Goal: Information Seeking & Learning: Learn about a topic

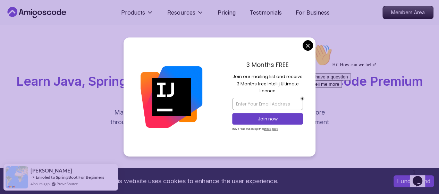
drag, startPoint x: 249, startPoint y: 77, endPoint x: 289, endPoint y: 79, distance: 40.3
click at [288, 79] on p "Join our mailing list and receive 3 Months free Intellij Ultimate licence" at bounding box center [267, 83] width 71 height 21
click at [289, 83] on p "Join our mailing list and receive 3 Months free Intellij Ultimate licence" at bounding box center [267, 83] width 71 height 21
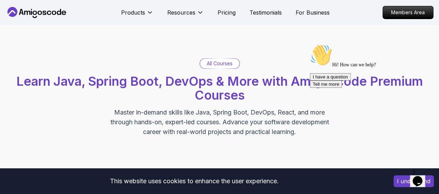
click at [310, 44] on icon "Chat attention grabber" at bounding box center [310, 44] width 0 height 0
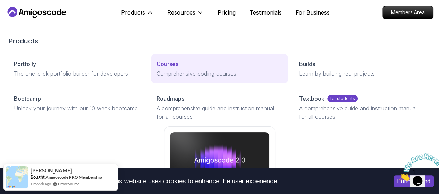
click at [156, 78] on p "Comprehensive coding courses" at bounding box center [219, 73] width 126 height 8
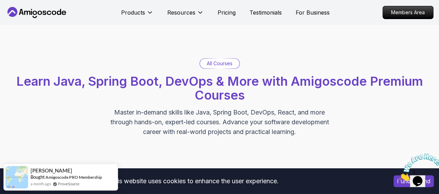
click at [221, 63] on p "All Courses" at bounding box center [220, 63] width 26 height 7
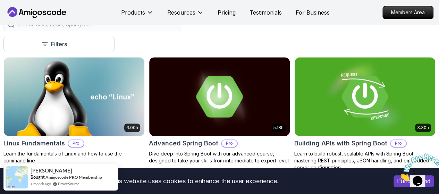
scroll to position [164, 0]
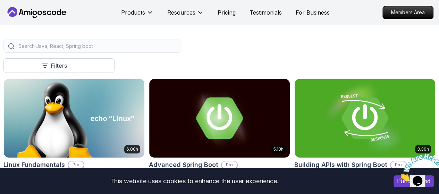
click at [0, 0] on p "Free" at bounding box center [0, 0] width 0 height 0
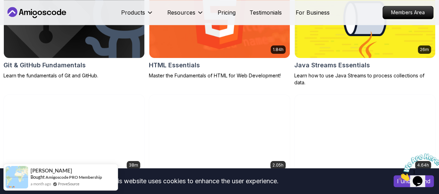
scroll to position [405, 0]
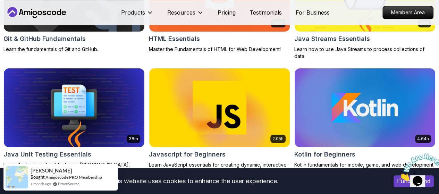
click at [398, 176] on icon "Close" at bounding box center [398, 179] width 0 height 6
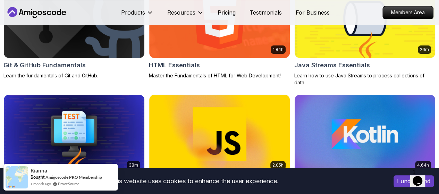
scroll to position [416, 0]
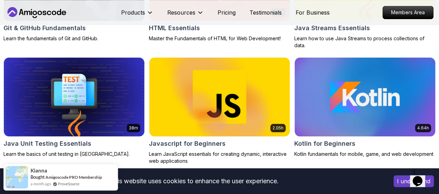
click at [399, 66] on img at bounding box center [364, 96] width 147 height 83
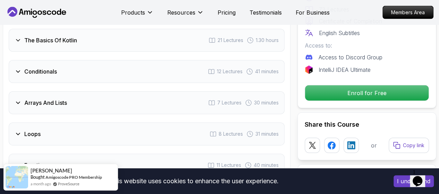
scroll to position [737, 0]
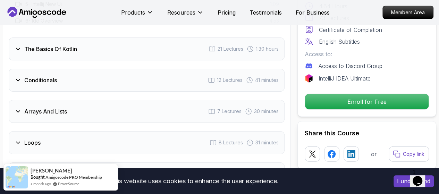
click at [153, 104] on div "Arrays And Lists 7 Lectures 30 minutes" at bounding box center [147, 111] width 276 height 23
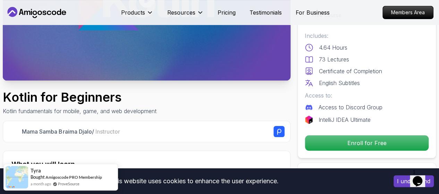
scroll to position [10, 0]
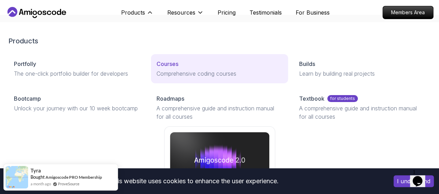
click at [156, 78] on p "Comprehensive coding courses" at bounding box center [219, 73] width 126 height 8
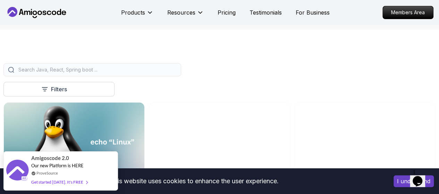
scroll to position [170, 0]
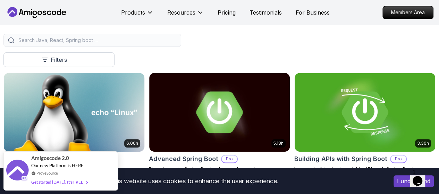
click at [0, 0] on icon "button" at bounding box center [0, 0] width 0 height 0
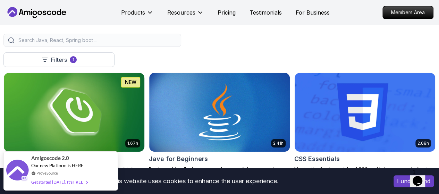
click at [148, 106] on img at bounding box center [73, 112] width 147 height 83
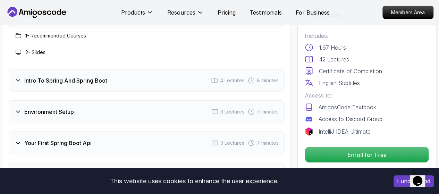
scroll to position [940, 0]
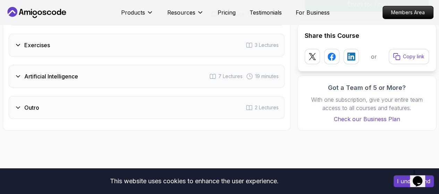
click at [62, 72] on h3 "Artificial Intelligence" at bounding box center [51, 76] width 54 height 8
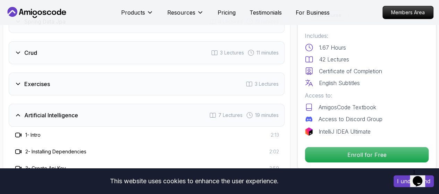
scroll to position [1139, 0]
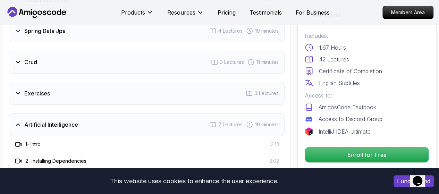
click at [78, 116] on div "Artificial Intelligence 7 Lectures 19 minutes" at bounding box center [147, 124] width 276 height 23
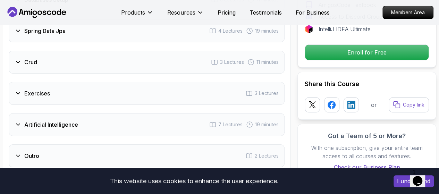
click at [63, 85] on div "Exercises 3 Lectures" at bounding box center [147, 93] width 276 height 23
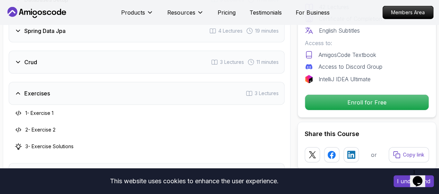
click at [63, 88] on div "Exercises 3 Lectures" at bounding box center [147, 93] width 276 height 23
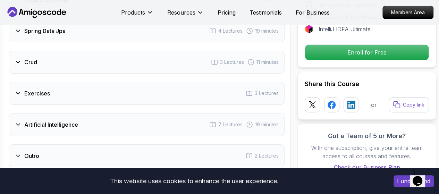
click at [71, 51] on div "Crud 3 Lectures 11 minutes" at bounding box center [147, 62] width 276 height 23
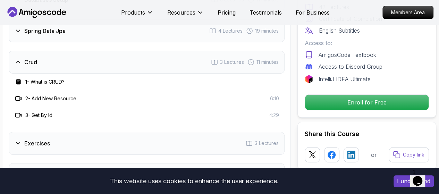
click at [63, 63] on div "Crud 3 Lectures 11 minutes" at bounding box center [147, 62] width 276 height 23
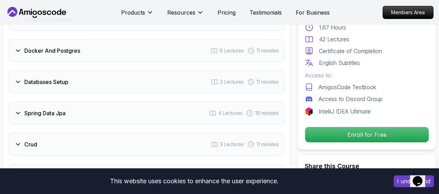
scroll to position [1044, 0]
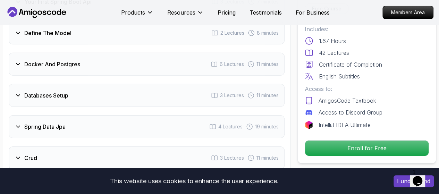
click at [106, 84] on div "Databases Setup 3 Lectures 11 minutes" at bounding box center [147, 95] width 276 height 23
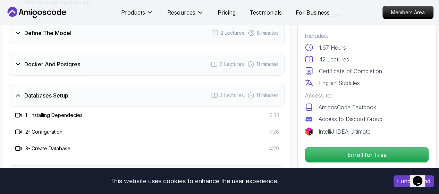
click at [105, 84] on div "Databases Setup 3 Lectures 11 minutes" at bounding box center [147, 95] width 276 height 23
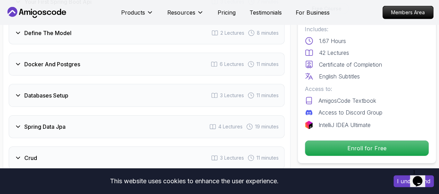
click at [86, 57] on div "Docker And Postgres 6 Lectures 11 minutes" at bounding box center [147, 64] width 276 height 23
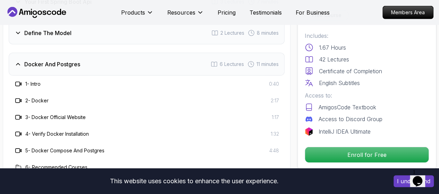
click at [112, 63] on div "Docker And Postgres 6 Lectures 11 minutes" at bounding box center [147, 64] width 276 height 23
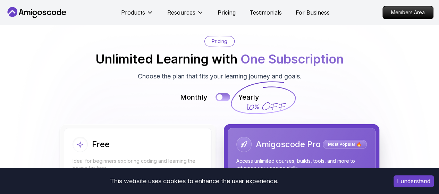
scroll to position [1479, 0]
click at [218, 94] on div at bounding box center [219, 97] width 6 height 6
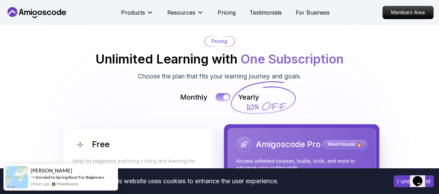
scroll to position [0, 0]
click at [225, 96] on div at bounding box center [226, 97] width 6 height 6
click at [225, 95] on button at bounding box center [222, 97] width 15 height 8
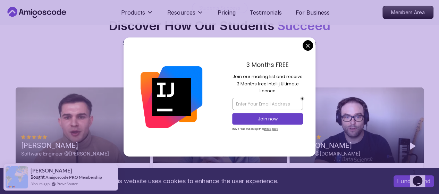
scroll to position [2230, 0]
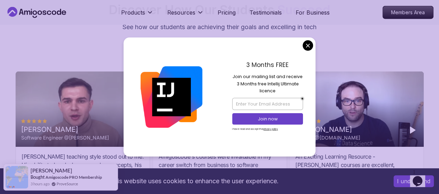
click at [311, 45] on div "3 Months FREE Join our mailing list and receive 3 Months free Intellij Ultimate…" at bounding box center [219, 96] width 192 height 119
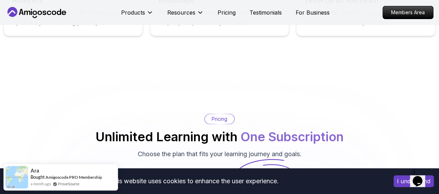
scroll to position [1600, 0]
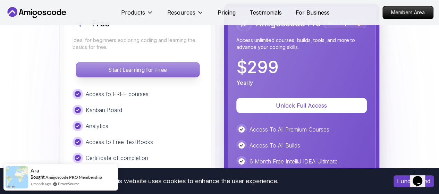
click at [158, 68] on p "Start Learning for Free" at bounding box center [137, 69] width 123 height 15
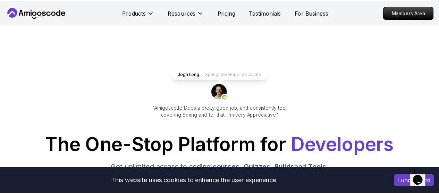
scroll to position [1468, 0]
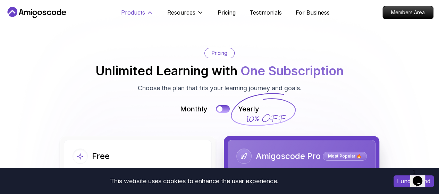
click at [145, 18] on button "Products" at bounding box center [137, 15] width 32 height 14
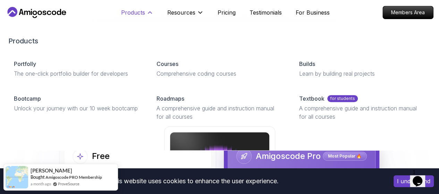
click at [152, 8] on div "Products Products Portfolly The one-click portfolio builder for developers Cour…" at bounding box center [162, 13] width 83 height 14
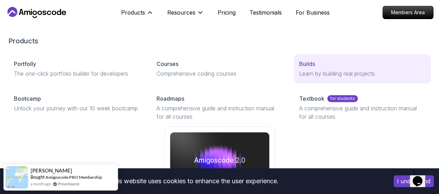
click at [299, 78] on p "Learn by building real projects" at bounding box center [362, 73] width 126 height 8
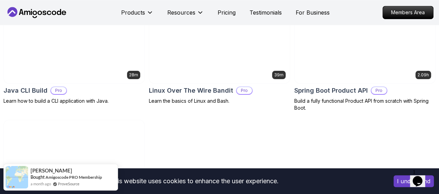
scroll to position [233, 0]
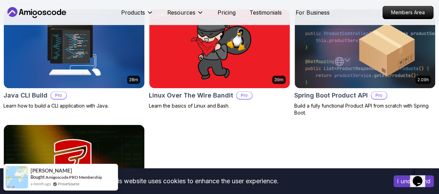
click at [0, 0] on button "Free" at bounding box center [0, 0] width 0 height 0
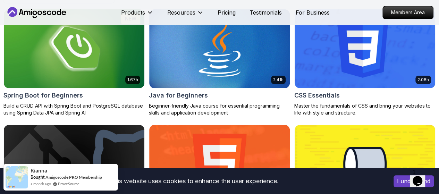
click at [0, 0] on button "[PERSON_NAME]" at bounding box center [0, 0] width 0 height 0
click at [0, 0] on img "button" at bounding box center [0, 0] width 0 height 0
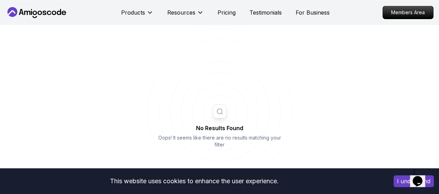
click at [0, 0] on button "Abz" at bounding box center [0, 0] width 0 height 0
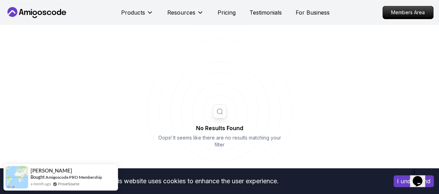
click at [0, 0] on p "[PERSON_NAME]" at bounding box center [0, 0] width 0 height 0
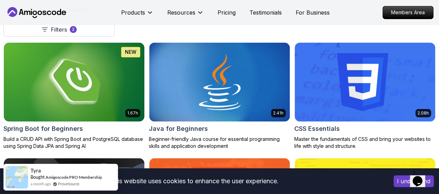
scroll to position [202, 0]
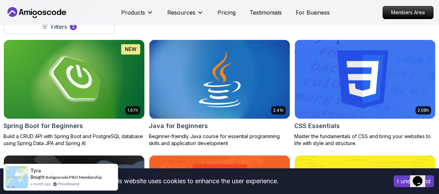
click at [0, 0] on icon at bounding box center [0, 0] width 0 height 0
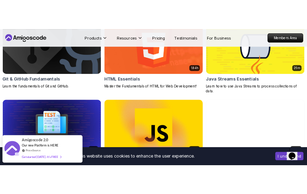
scroll to position [370, 0]
